Goal: Transaction & Acquisition: Subscribe to service/newsletter

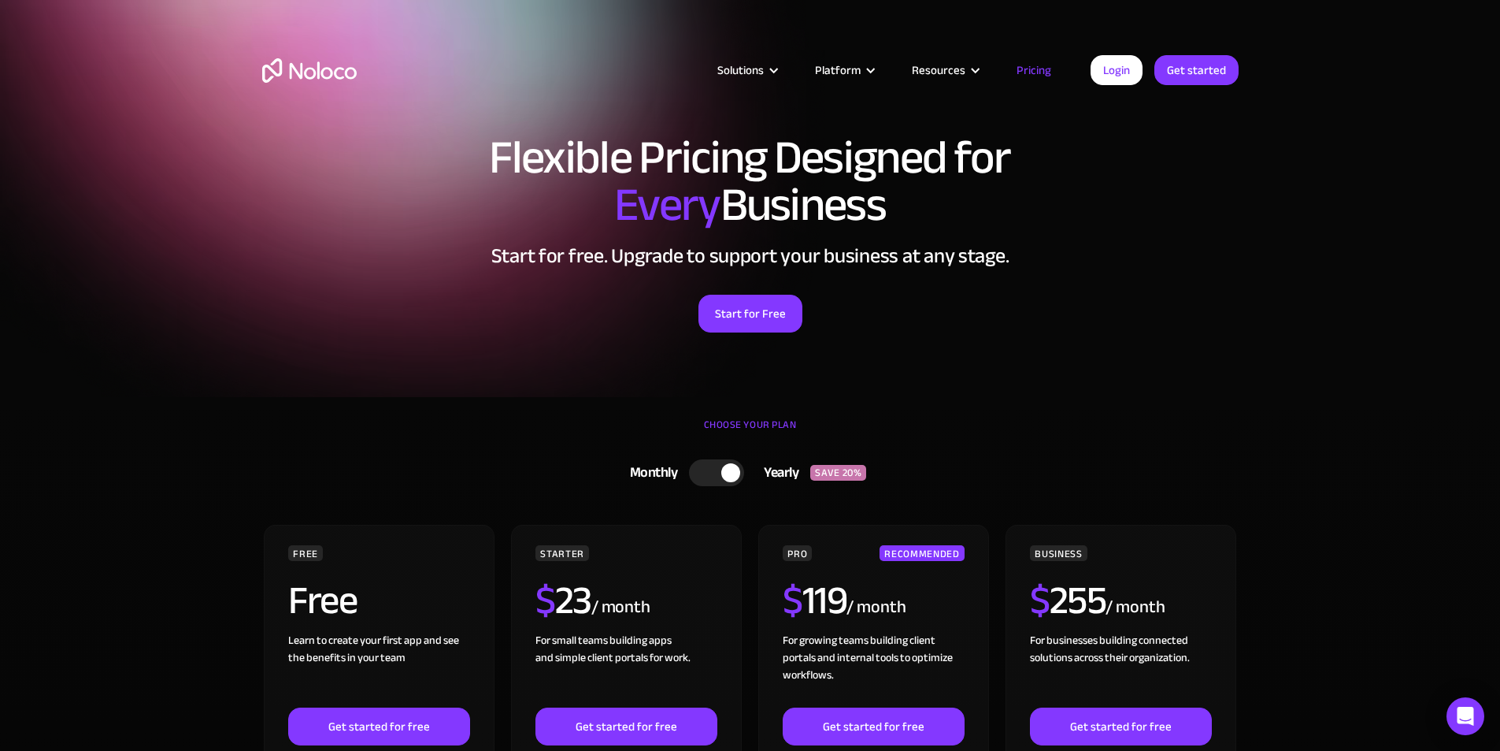
click at [1024, 358] on div "Flexible Pricing Designed for Every Business Start for free. Upgrade to support…" at bounding box center [750, 248] width 1008 height 261
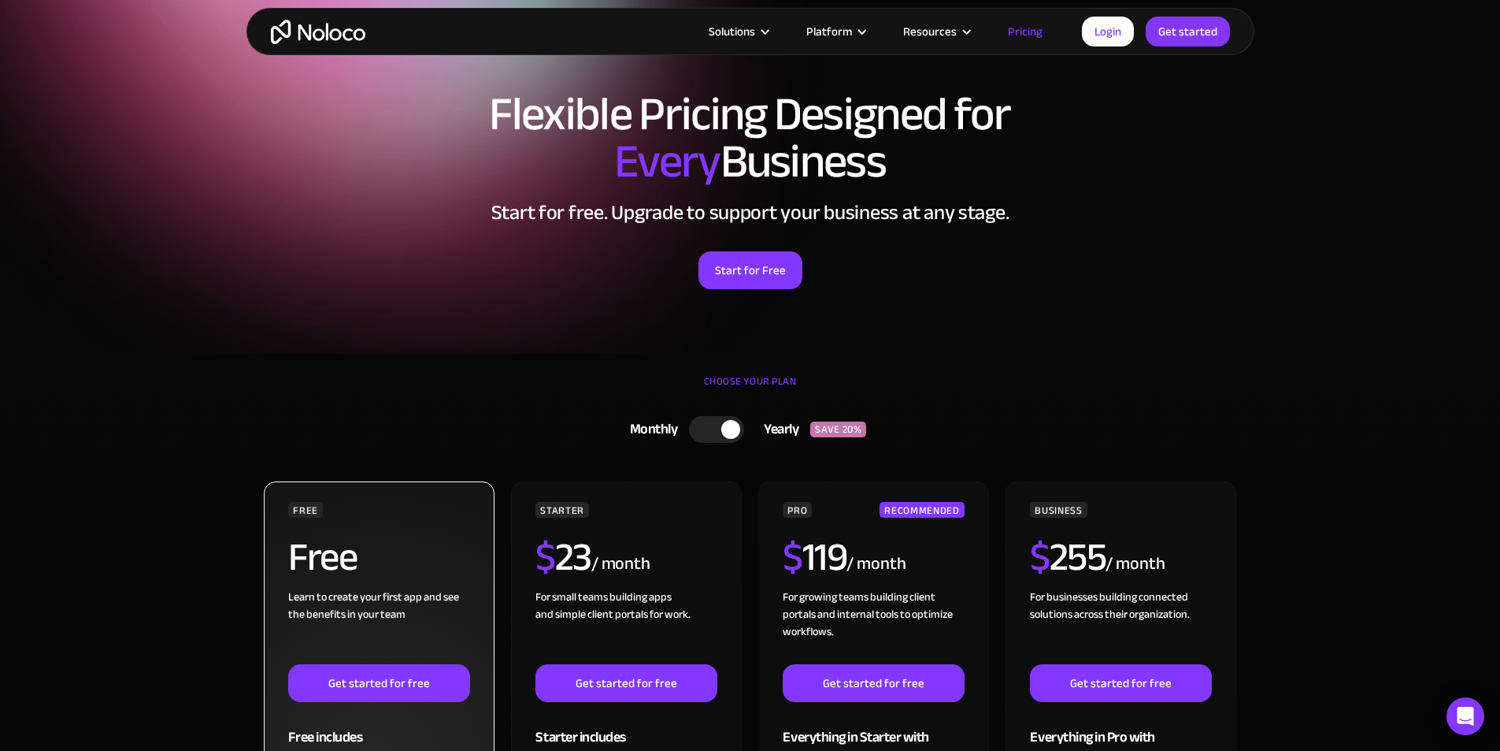
scroll to position [158, 0]
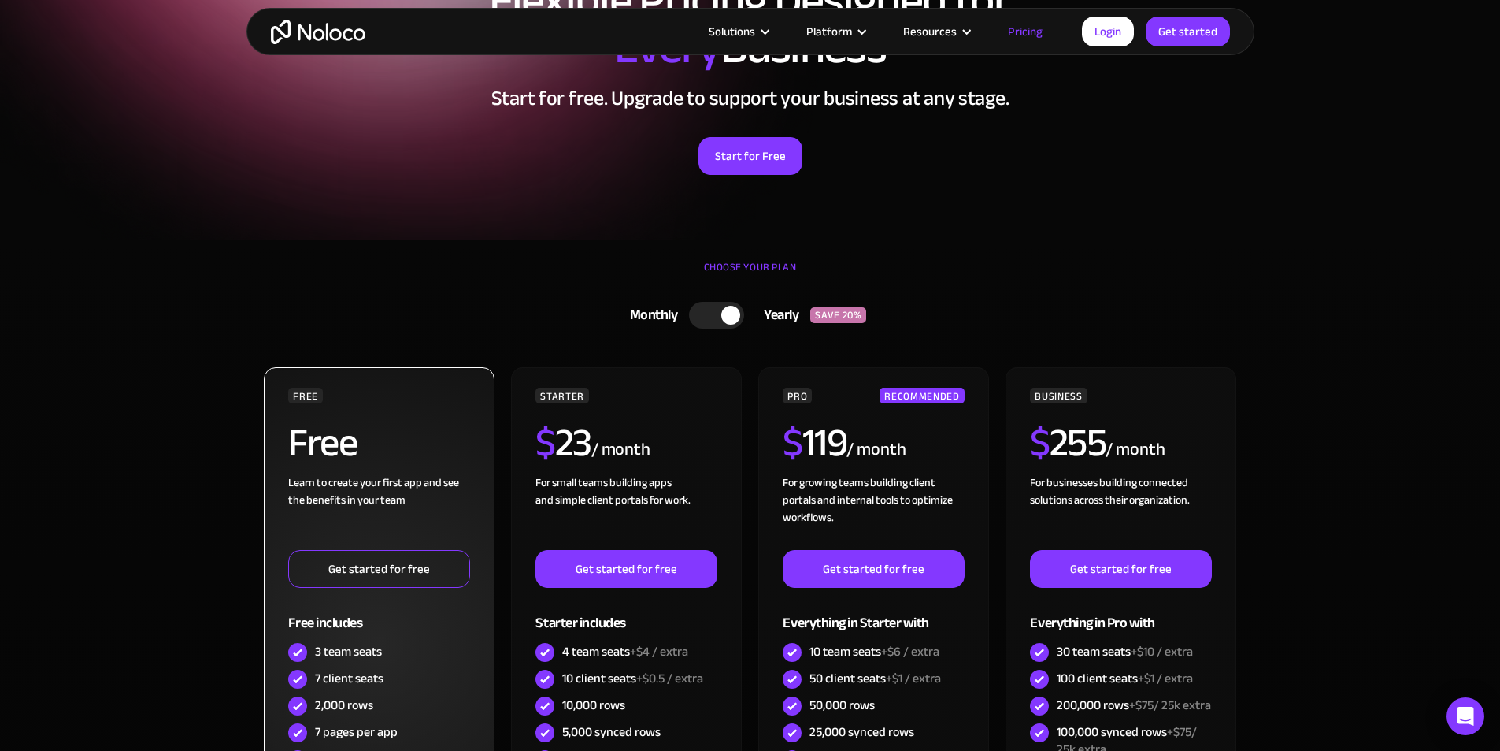
click at [365, 572] on link "Get started for free" at bounding box center [378, 569] width 181 height 38
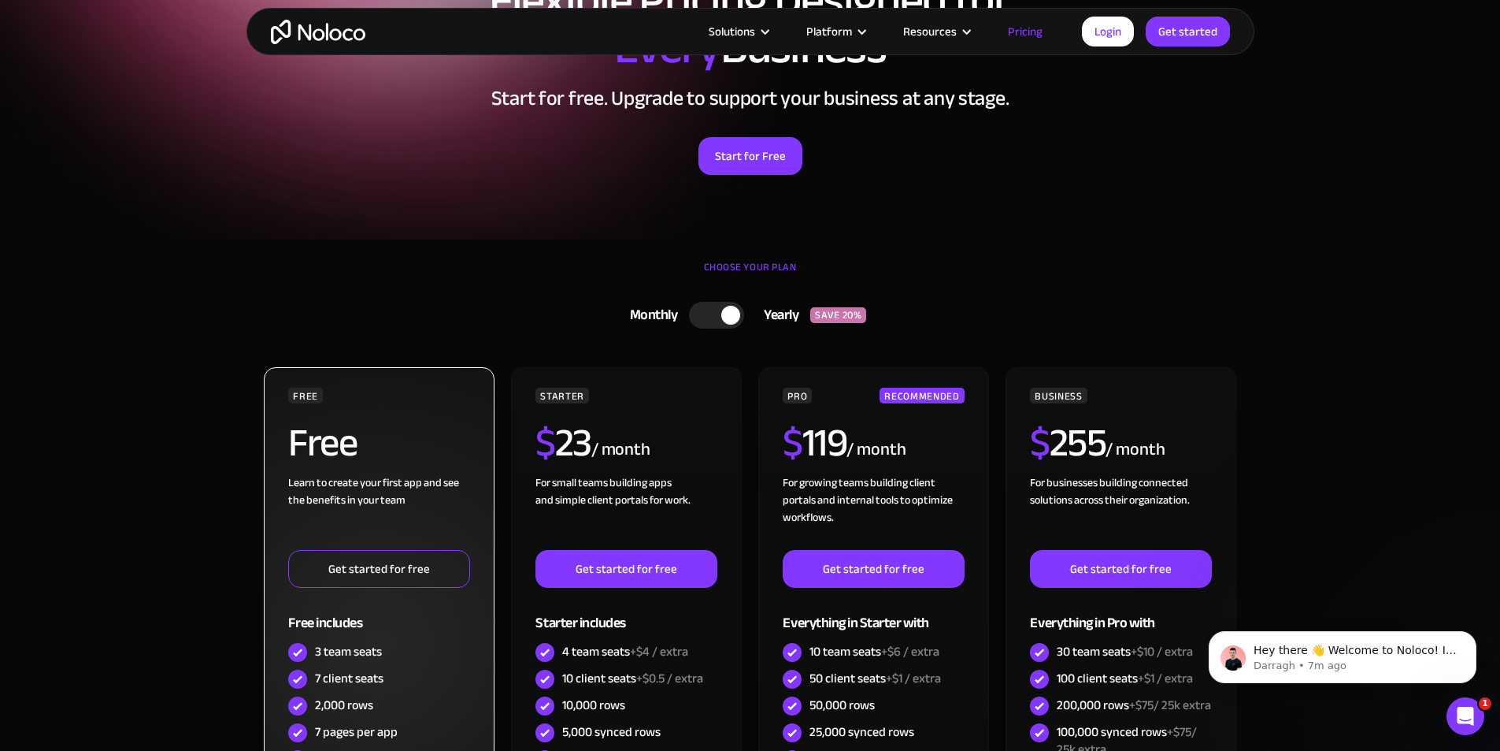
scroll to position [0, 0]
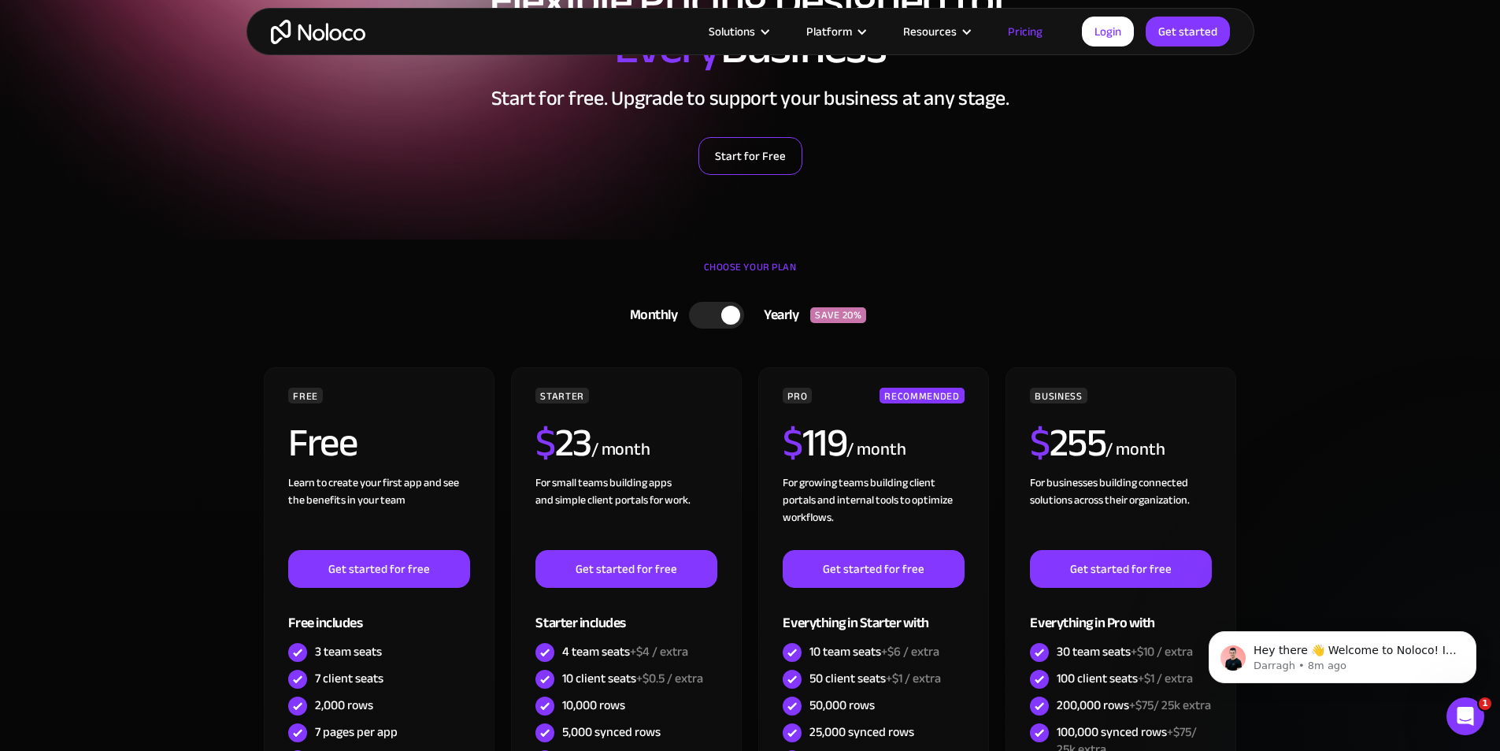
click at [741, 159] on link "Start for Free" at bounding box center [751, 156] width 104 height 38
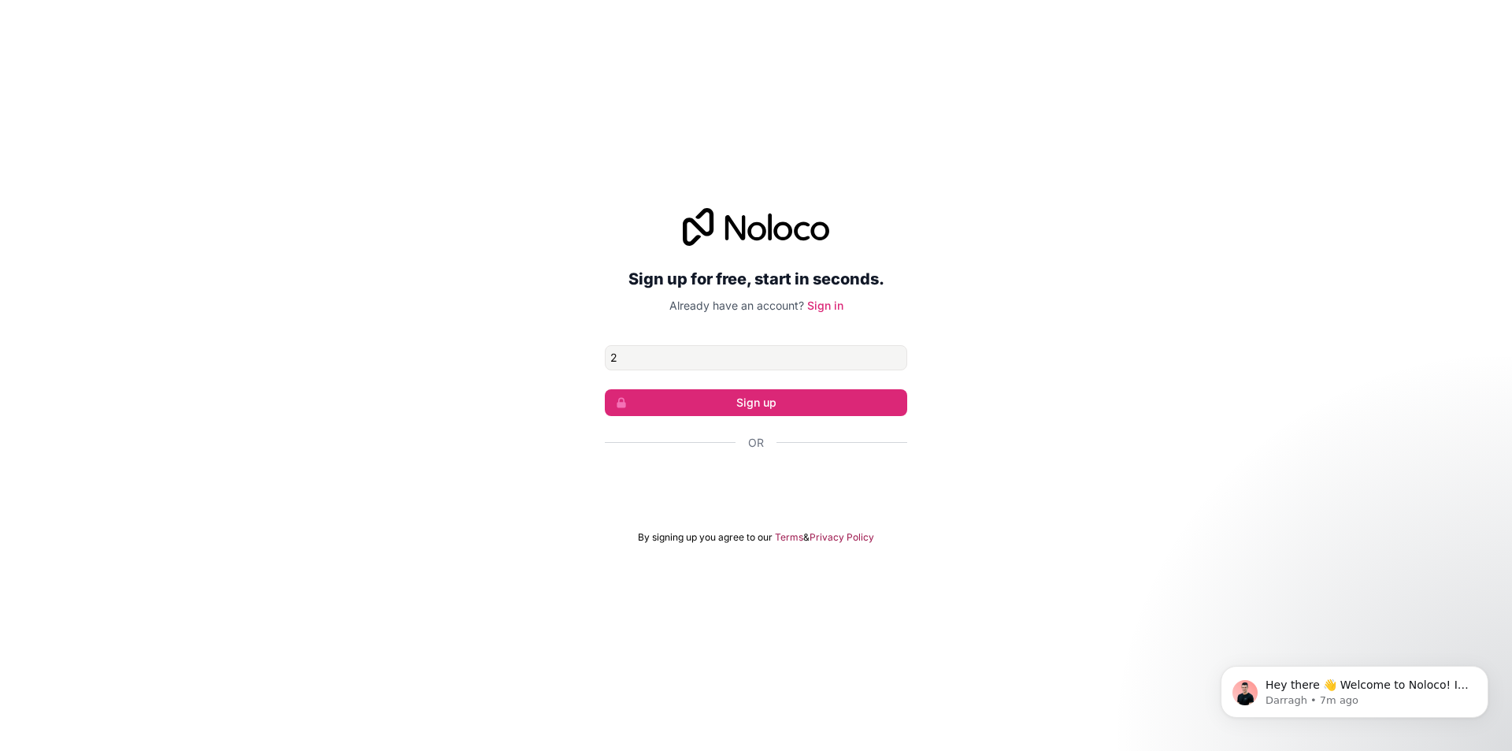
click at [699, 363] on input "2" at bounding box center [756, 357] width 302 height 25
type input "2"
click at [1095, 139] on div "Sign up for free, start in seconds. Already have an account? Sign in 2 Sign up …" at bounding box center [756, 375] width 1512 height 751
click at [1158, 9] on div "Sign up for free, start in seconds. Already have an account? Sign in 2 Sign up …" at bounding box center [756, 375] width 1512 height 751
